Goal: Browse casually: Explore the website without a specific task or goal

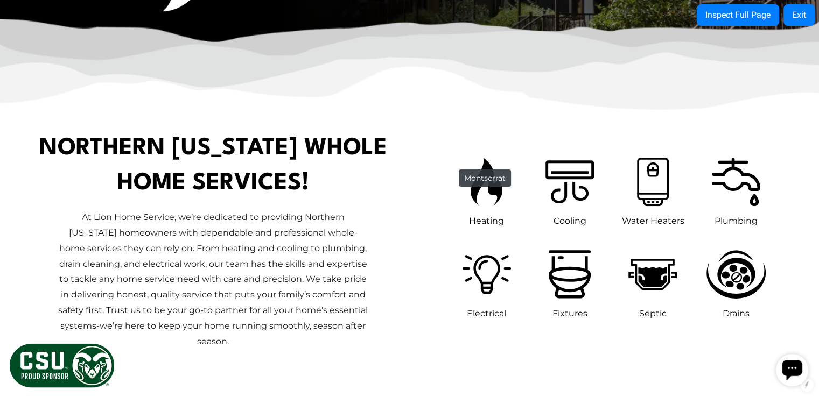
scroll to position [453, 0]
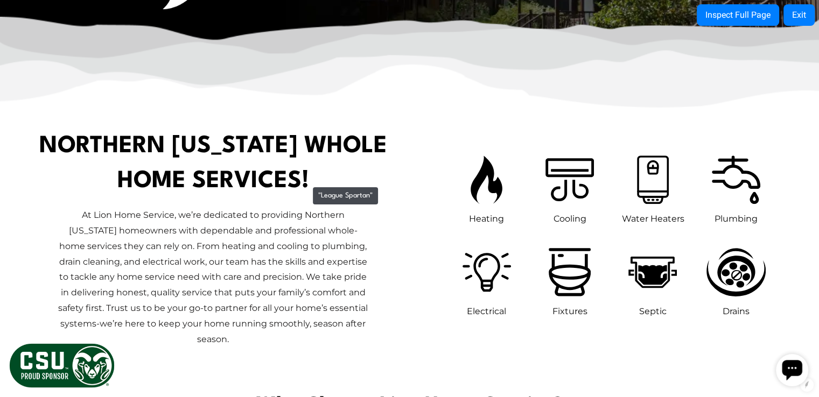
click at [307, 182] on h1 "Northern [US_STATE] Whole Home Services!" at bounding box center [213, 164] width 350 height 70
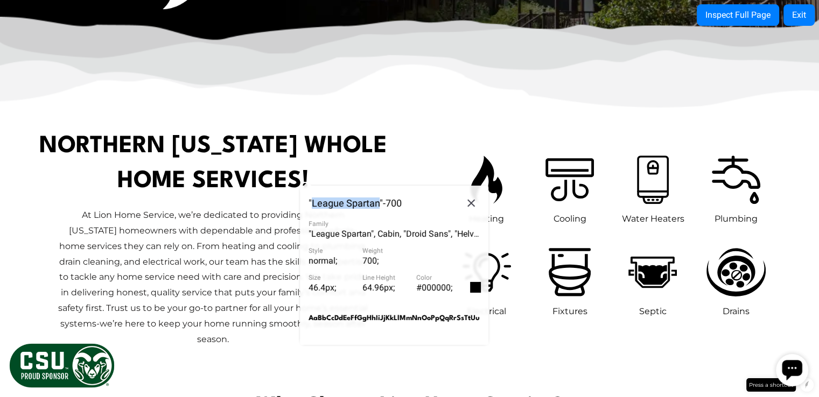
drag, startPoint x: 312, startPoint y: 203, endPoint x: 377, endPoint y: 208, distance: 64.8
click at [377, 208] on span ""League Spartan" - 700" at bounding box center [355, 204] width 93 height 10
copy span "League Spartan"
click at [252, 218] on p "At Lion Home Service, we’re dedicated to providing Northern [US_STATE] homeowne…" at bounding box center [213, 277] width 310 height 139
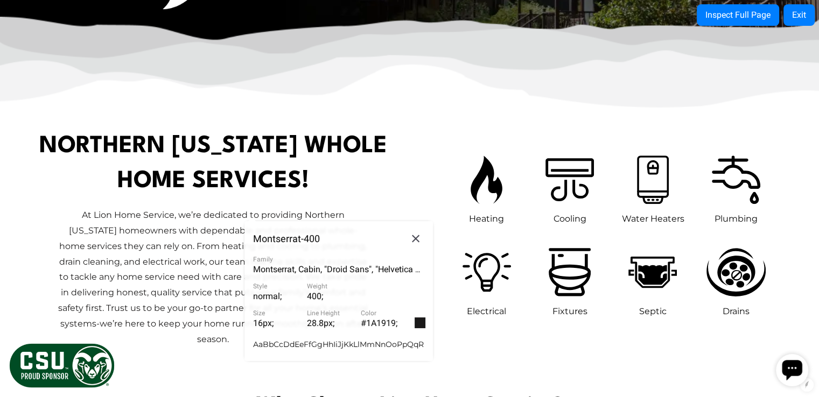
click at [263, 240] on span "Montserrat - 400" at bounding box center [286, 239] width 67 height 10
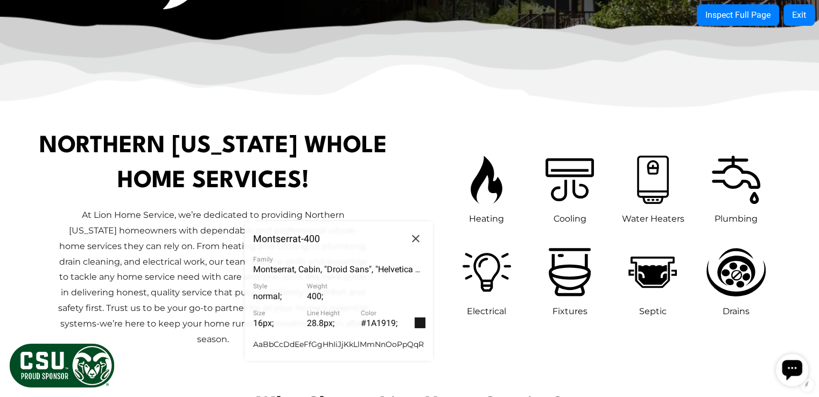
click at [270, 235] on span "Montserrat - 400" at bounding box center [286, 239] width 67 height 10
copy span "Montserrat"
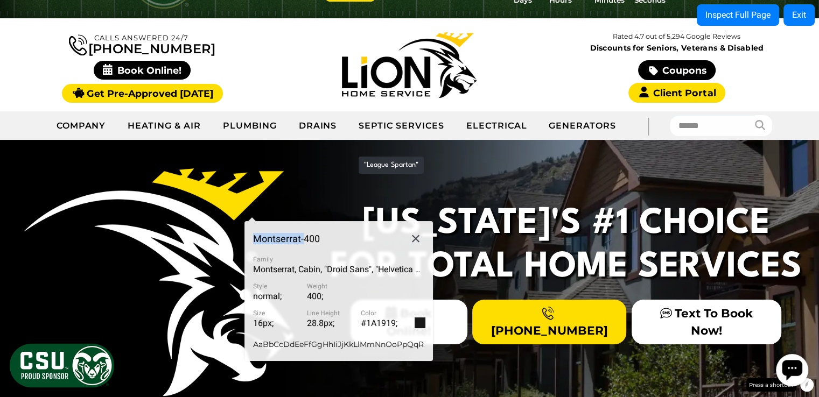
scroll to position [0, 0]
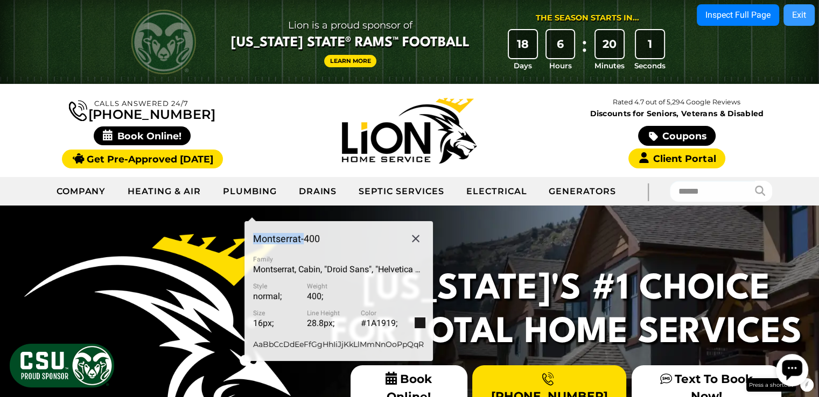
click at [793, 15] on div "Exit" at bounding box center [799, 15] width 14 height 9
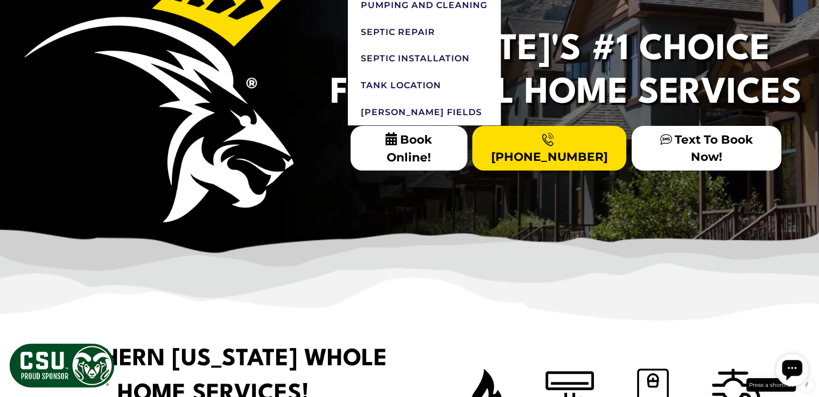
scroll to position [243, 0]
